Goal: Task Accomplishment & Management: Complete application form

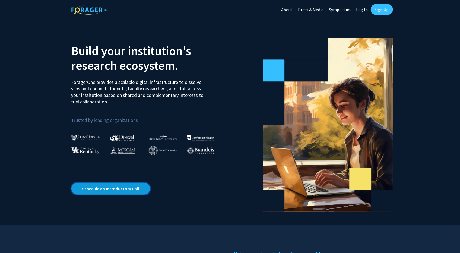
click at [130, 187] on link "Schedule an Introductory Call" at bounding box center [110, 189] width 79 height 12
click at [375, 12] on link "Sign Up" at bounding box center [382, 9] width 22 height 11
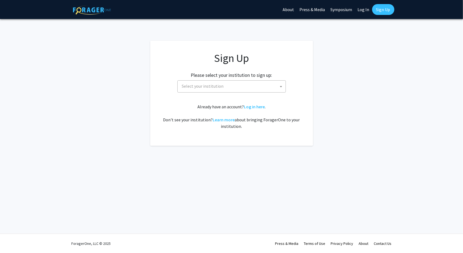
click at [260, 86] on span "Select your institution" at bounding box center [233, 86] width 106 height 11
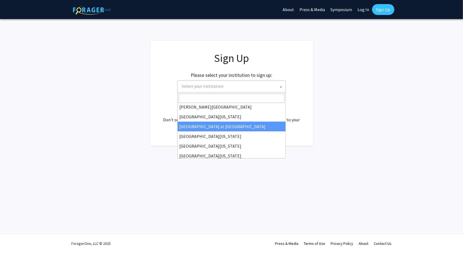
scroll to position [190, 0]
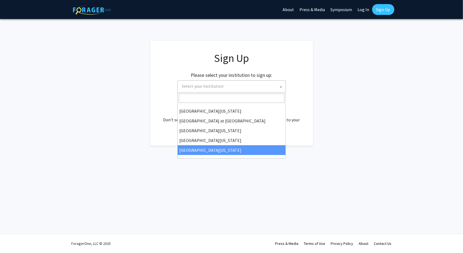
select select "33"
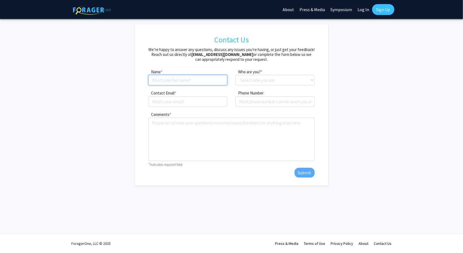
click at [176, 81] on input at bounding box center [187, 80] width 79 height 10
type input "[PERSON_NAME] [PERSON_NAME]"
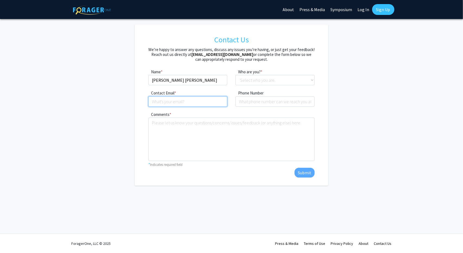
type input "[EMAIL_ADDRESS][DOMAIN_NAME]"
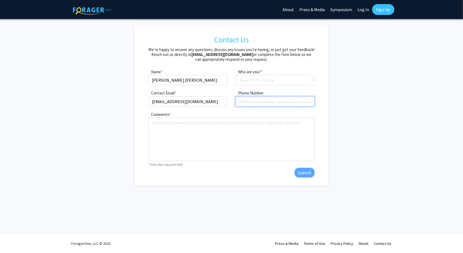
type input "3143681784"
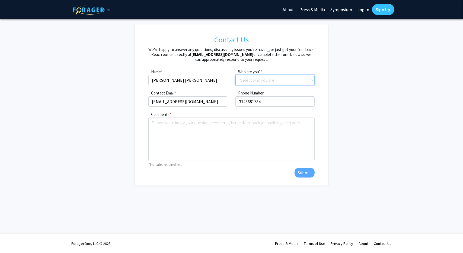
click at [253, 76] on select "Select who you are. Student Faculty Administrator Other" at bounding box center [274, 80] width 79 height 10
select select "student"
click at [235, 75] on select "Select who you are. Student Faculty Administrator Other" at bounding box center [274, 80] width 79 height 10
drag, startPoint x: 212, startPoint y: 100, endPoint x: 128, endPoint y: 94, distance: 84.1
click at [128, 94] on form "Contact Us We’re happy to answer any questions, discuss any issues you’re havin…" at bounding box center [232, 104] width 290 height 161
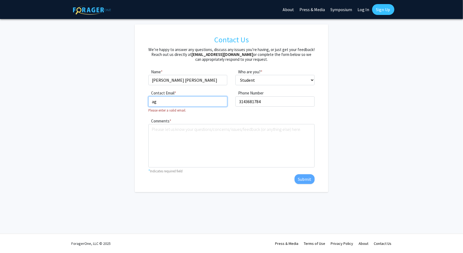
type input "a"
type input "[EMAIL_ADDRESS][DOMAIN_NAME]"
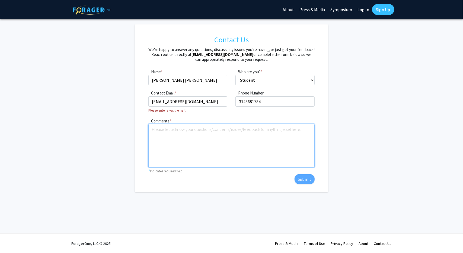
click at [207, 141] on textarea "Comments" at bounding box center [231, 145] width 166 height 43
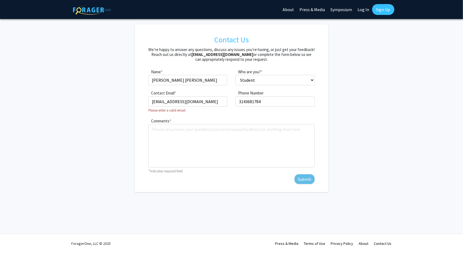
click at [302, 178] on div "Comments * required * Indicates required field Submit" at bounding box center [231, 150] width 174 height 66
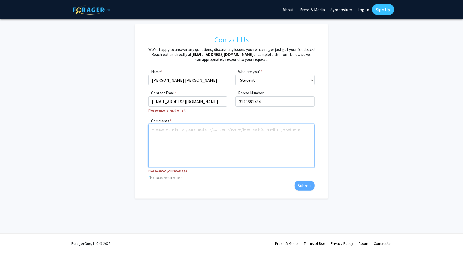
click at [246, 138] on textarea "Comments" at bounding box center [231, 145] width 166 height 43
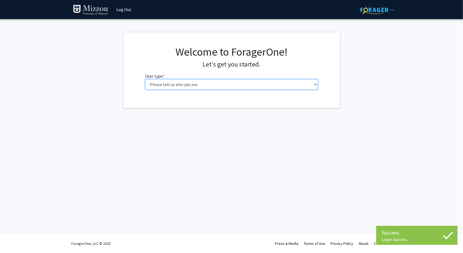
click at [242, 86] on select "Please tell us who you are Undergraduate Student Master's Student Doctoral Cand…" at bounding box center [231, 84] width 173 height 10
select select "1: undergrad"
click at [145, 79] on select "Please tell us who you are Undergraduate Student Master's Student Doctoral Cand…" at bounding box center [231, 84] width 173 height 10
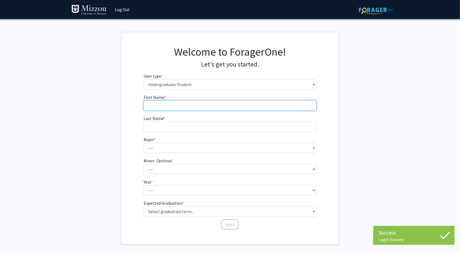
click at [259, 108] on input "First Name * required" at bounding box center [229, 105] width 173 height 10
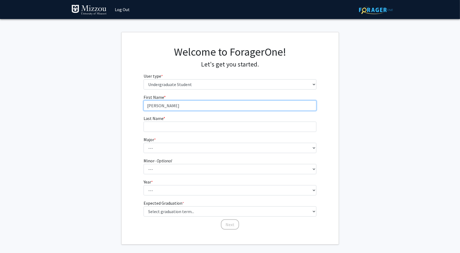
type input "[PERSON_NAME]"
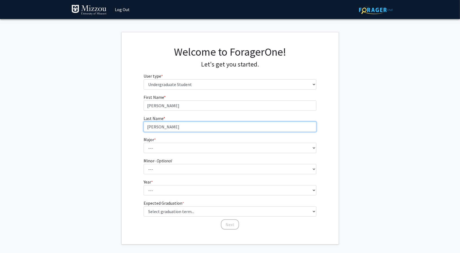
type input "Geistler"
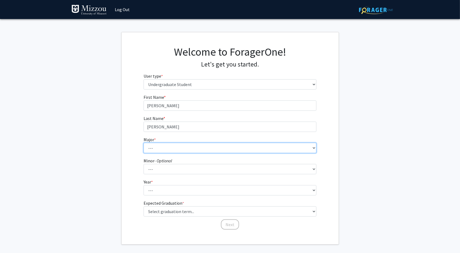
click at [276, 152] on select "--- Agribusiness Management Agricultural Education Agricultural Education: Comm…" at bounding box center [229, 148] width 173 height 10
select select "86: 2511"
click at [143, 143] on select "--- Agribusiness Management Agricultural Education Agricultural Education: Comm…" at bounding box center [229, 148] width 173 height 10
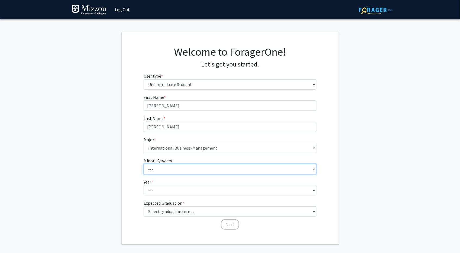
click at [173, 165] on select "--- Accountancy Aerospace Engineering Aerospace Studies Agribusiness Management…" at bounding box center [229, 169] width 173 height 10
select select "24: 1980"
click at [143, 164] on select "--- Accountancy Aerospace Engineering Aerospace Studies Agribusiness Management…" at bounding box center [229, 169] width 173 height 10
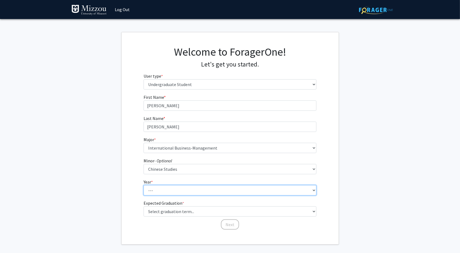
click at [166, 192] on select "--- First-year Sophomore Junior Senior Postbaccalaureate Certificate" at bounding box center [229, 190] width 173 height 10
select select "1: first-year"
click at [143, 185] on select "--- First-year Sophomore Junior Senior Postbaccalaureate Certificate" at bounding box center [229, 190] width 173 height 10
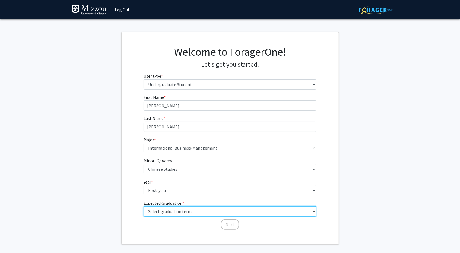
click at [184, 209] on select "Select graduation term... Spring 2025 Summer 2025 Fall 2025 Winter 2025 Spring …" at bounding box center [229, 211] width 173 height 10
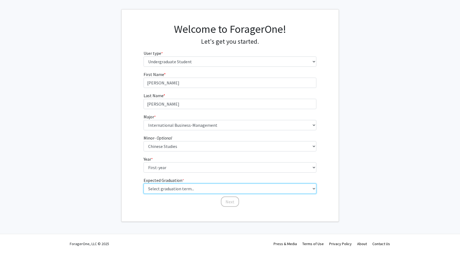
click at [165, 189] on select "Select graduation term... Spring 2025 Summer 2025 Fall 2025 Winter 2025 Spring …" at bounding box center [229, 188] width 173 height 10
click at [143, 183] on select "Select graduation term... Spring 2025 Summer 2025 Fall 2025 Winter 2025 Spring …" at bounding box center [229, 188] width 173 height 10
click at [175, 190] on select "Select graduation term... Spring 2025 Summer 2025 Fall 2025 Winter 2025 Spring …" at bounding box center [229, 188] width 173 height 10
select select "17: spring_2029"
click at [143, 183] on select "Select graduation term... Spring 2025 Summer 2025 Fall 2025 Winter 2025 Spring …" at bounding box center [229, 188] width 173 height 10
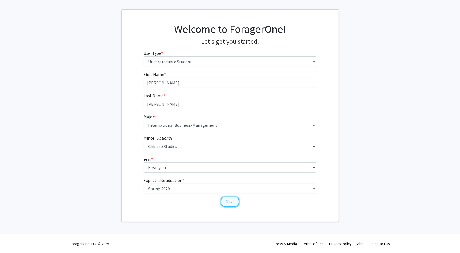
click at [227, 202] on button "Next" at bounding box center [230, 201] width 18 height 10
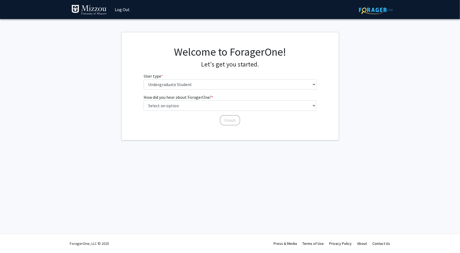
scroll to position [0, 0]
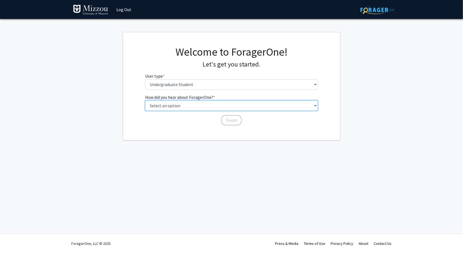
click at [209, 105] on select "Select an option Peer/student recommendation Faculty/staff recommendation Unive…" at bounding box center [231, 105] width 173 height 10
select select "3: university_website"
click at [145, 100] on select "Select an option Peer/student recommendation Faculty/staff recommendation Unive…" at bounding box center [231, 105] width 173 height 10
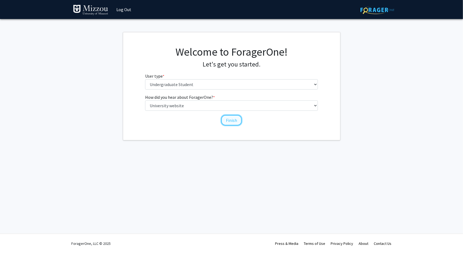
click at [232, 121] on button "Finish" at bounding box center [231, 120] width 20 height 10
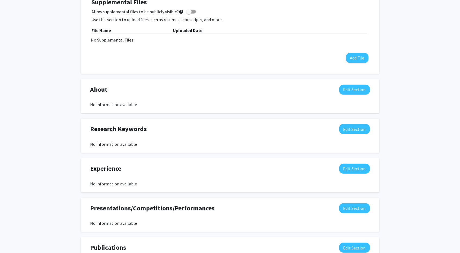
scroll to position [174, 0]
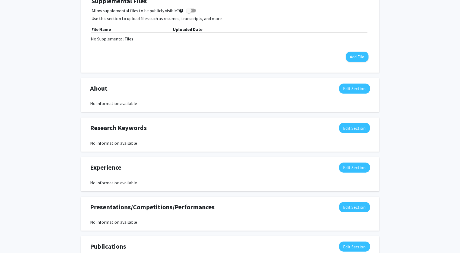
click at [356, 95] on div "About Edit Section" at bounding box center [230, 90] width 288 height 12
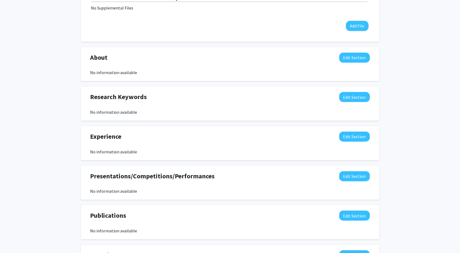
scroll to position [206, 0]
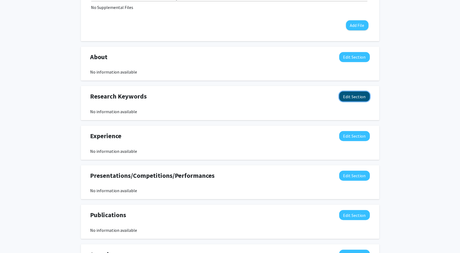
click at [353, 99] on button "Edit Section" at bounding box center [354, 96] width 31 height 10
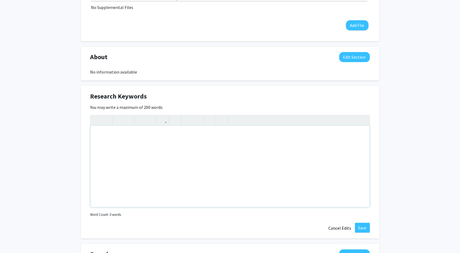
click at [238, 154] on div "Note to users with screen readers: Please deactivate our accessibility plugin f…" at bounding box center [230, 166] width 279 height 81
click at [227, 139] on div "Note to users with screen readers: Please deactivate our accessibility plugin f…" at bounding box center [230, 166] width 279 height 81
click at [417, 121] on div "Amelia Geistler Edit Section See Public View help Degree Level: Undergraduate S…" at bounding box center [230, 114] width 460 height 600
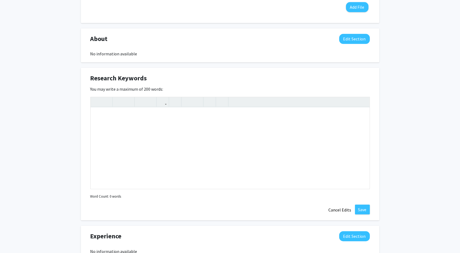
scroll to position [224, 0]
click at [343, 209] on button "Cancel Edits" at bounding box center [340, 209] width 30 height 10
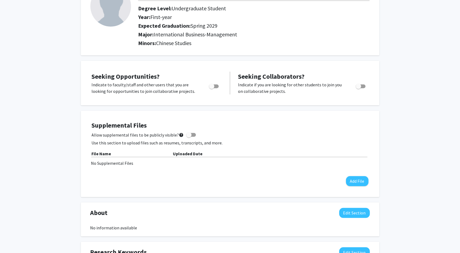
scroll to position [0, 0]
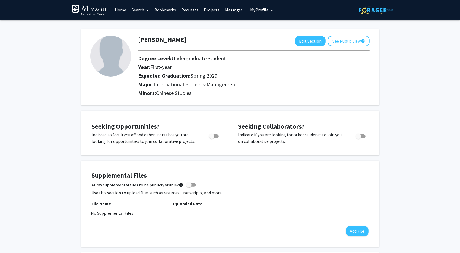
click at [271, 11] on icon "My profile dropdown to access profile and logout" at bounding box center [272, 10] width 3 height 4
click at [285, 82] on h2 "Major: International Business-Management" at bounding box center [253, 84] width 231 height 7
click at [149, 8] on icon at bounding box center [147, 10] width 3 height 4
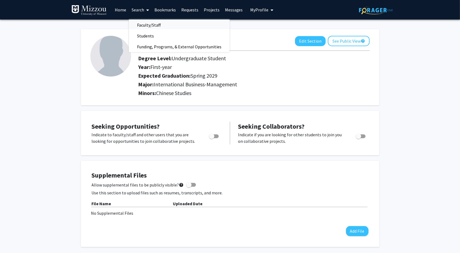
click at [152, 25] on span "Faculty/Staff" at bounding box center [149, 25] width 40 height 11
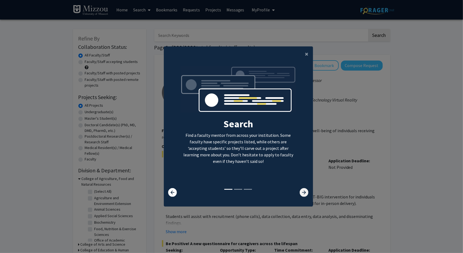
click at [300, 194] on icon at bounding box center [304, 192] width 9 height 9
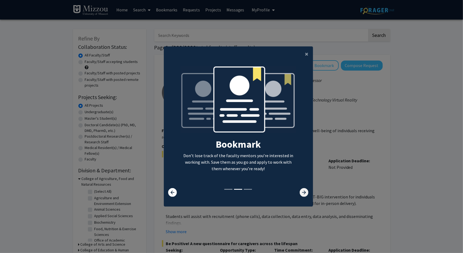
click at [300, 194] on icon at bounding box center [304, 192] width 9 height 9
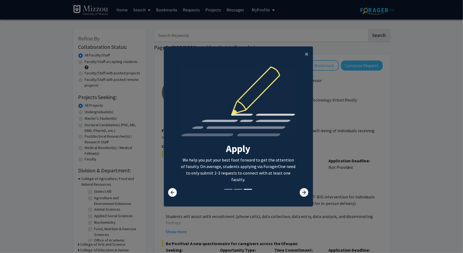
click at [302, 193] on icon at bounding box center [304, 192] width 9 height 9
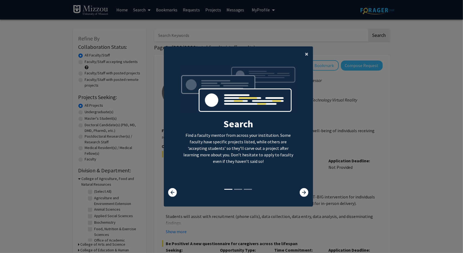
click at [303, 55] on button "×" at bounding box center [307, 53] width 12 height 15
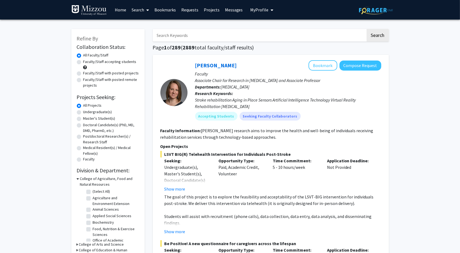
click at [226, 40] on input "Search Keywords" at bounding box center [259, 35] width 213 height 12
type input "Chinese history"
click at [366, 29] on button "Search" at bounding box center [377, 35] width 22 height 12
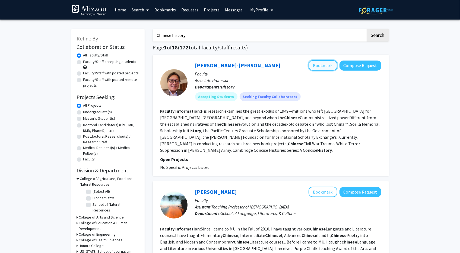
click at [325, 68] on button "Bookmark" at bounding box center [322, 65] width 29 height 10
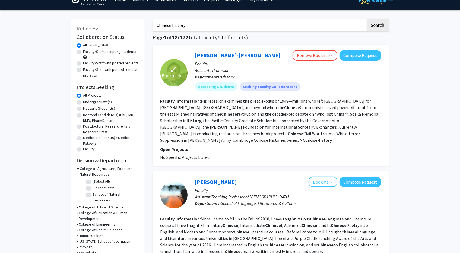
scroll to position [11, 0]
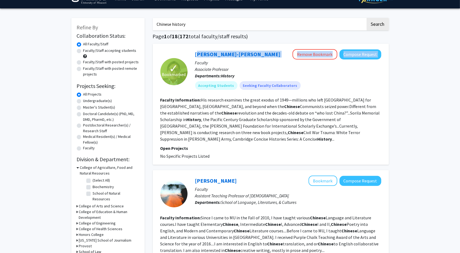
drag, startPoint x: 190, startPoint y: 53, endPoint x: 265, endPoint y: 52, distance: 75.4
click at [265, 52] on div "Dominic Meng-Hsuan Yang Remove Bookmark Compose Request Faculty Associate Profe…" at bounding box center [284, 71] width 194 height 45
copy link "Dominic Meng-Hsuan Yang"
